Goal: Transaction & Acquisition: Purchase product/service

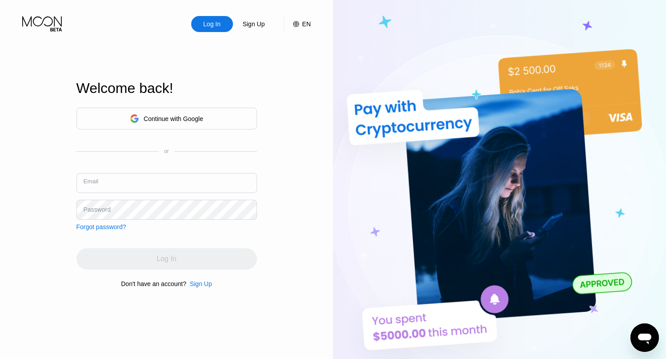
click at [130, 184] on input "text" at bounding box center [166, 183] width 180 height 20
click at [115, 184] on input "text" at bounding box center [166, 183] width 180 height 20
click at [160, 118] on div "Continue with Google" at bounding box center [174, 118] width 60 height 7
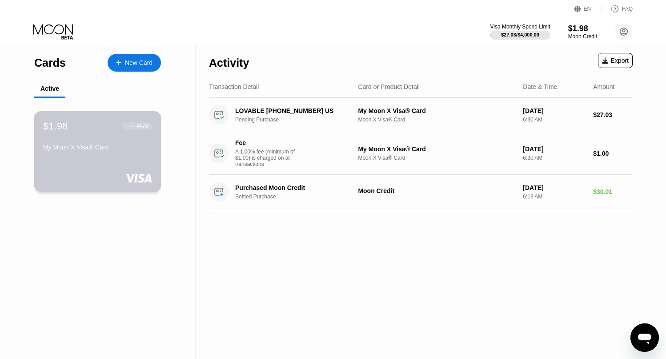
click at [77, 154] on div "My Moon X Visa® Card" at bounding box center [97, 149] width 109 height 11
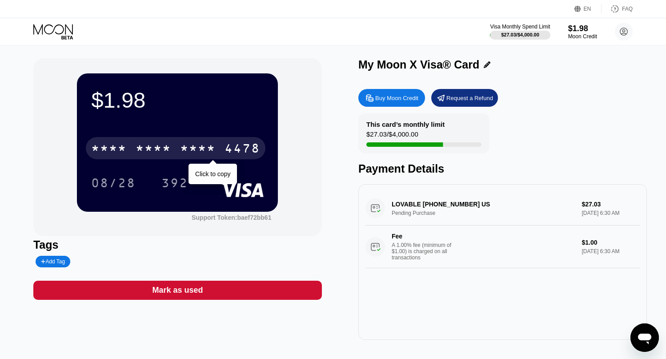
click at [160, 148] on div "* * * *" at bounding box center [154, 149] width 36 height 14
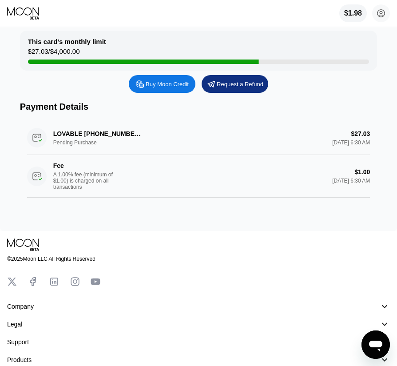
scroll to position [186, 0]
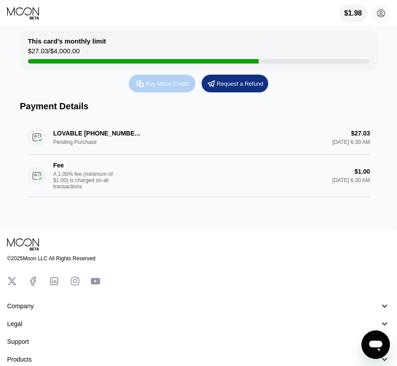
click at [172, 92] on div "Buy Moon Credit" at bounding box center [162, 84] width 67 height 18
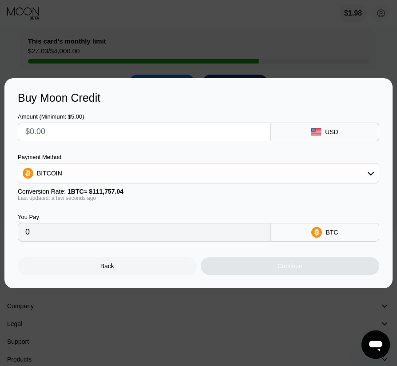
click at [110, 128] on input "text" at bounding box center [144, 132] width 238 height 18
type input "$3"
type input "0.00002685"
type input "$35"
type input "0.00031318"
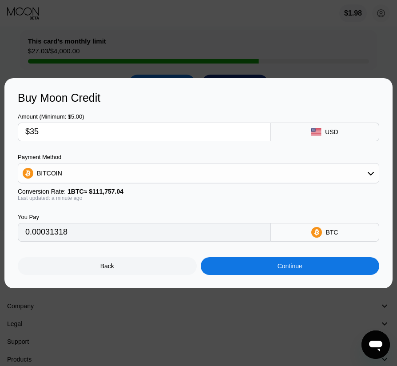
type input "$35"
click at [228, 176] on div "BITCOIN" at bounding box center [198, 173] width 361 height 18
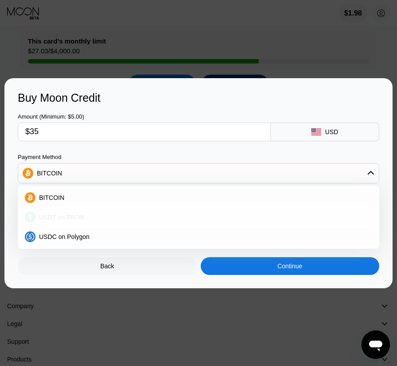
click at [72, 216] on span "USDT on TRON" at bounding box center [61, 217] width 45 height 7
type input "35.35"
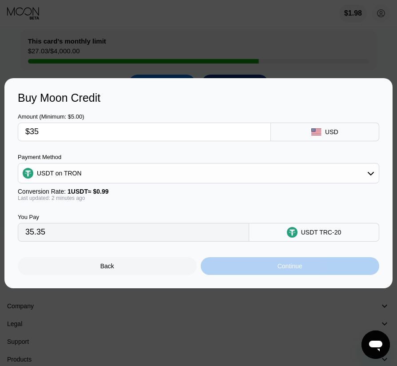
click at [301, 270] on div "Continue" at bounding box center [290, 266] width 25 height 7
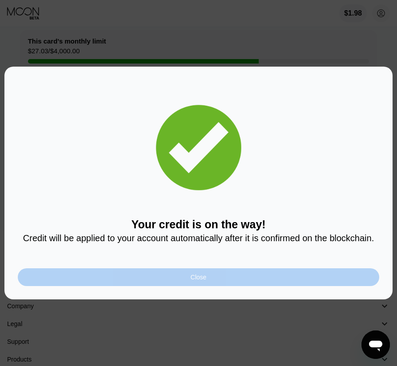
click at [258, 272] on div "Close" at bounding box center [199, 277] width 362 height 18
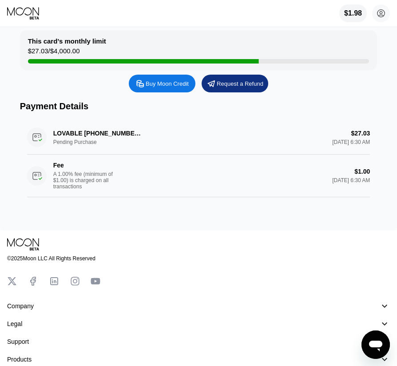
scroll to position [0, 0]
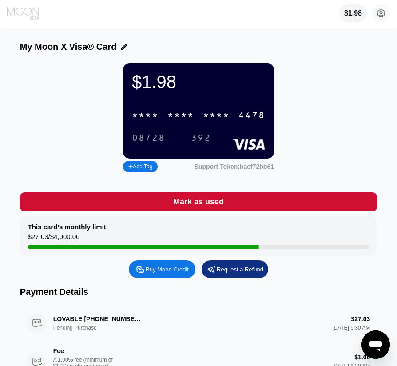
click at [18, 12] on icon at bounding box center [23, 13] width 33 height 13
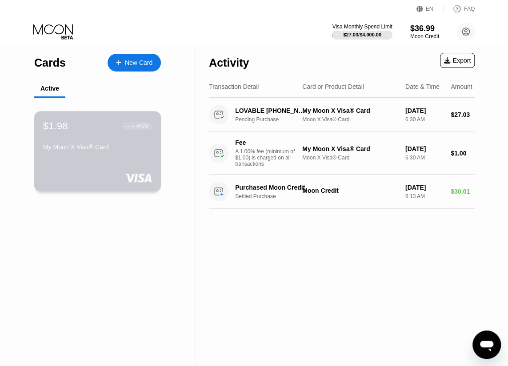
click at [90, 151] on div "My Moon X Visa® Card" at bounding box center [97, 147] width 109 height 7
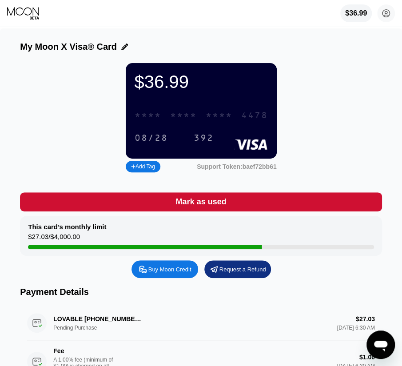
click at [214, 118] on div "* * * *" at bounding box center [219, 116] width 27 height 10
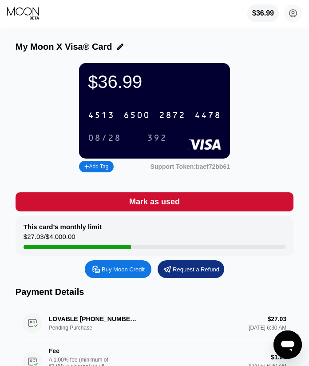
click at [130, 120] on div "6500" at bounding box center [137, 116] width 27 height 10
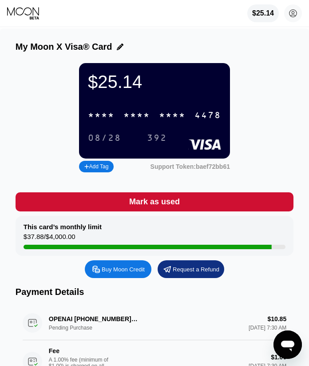
click at [176, 121] on div "* * * *" at bounding box center [172, 116] width 27 height 10
